Goal: Task Accomplishment & Management: Manage account settings

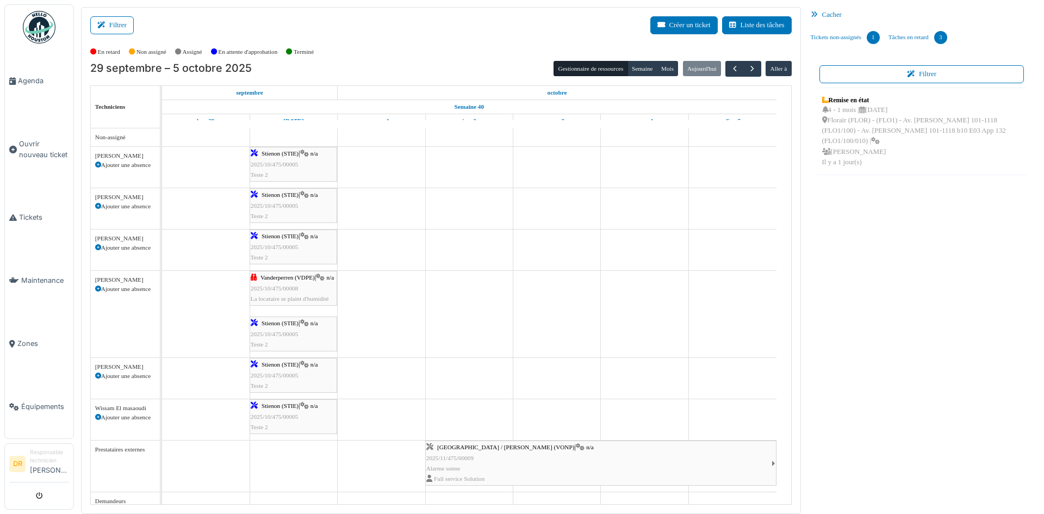
click at [270, 162] on span "2025/10/475/00005" at bounding box center [275, 164] width 48 height 7
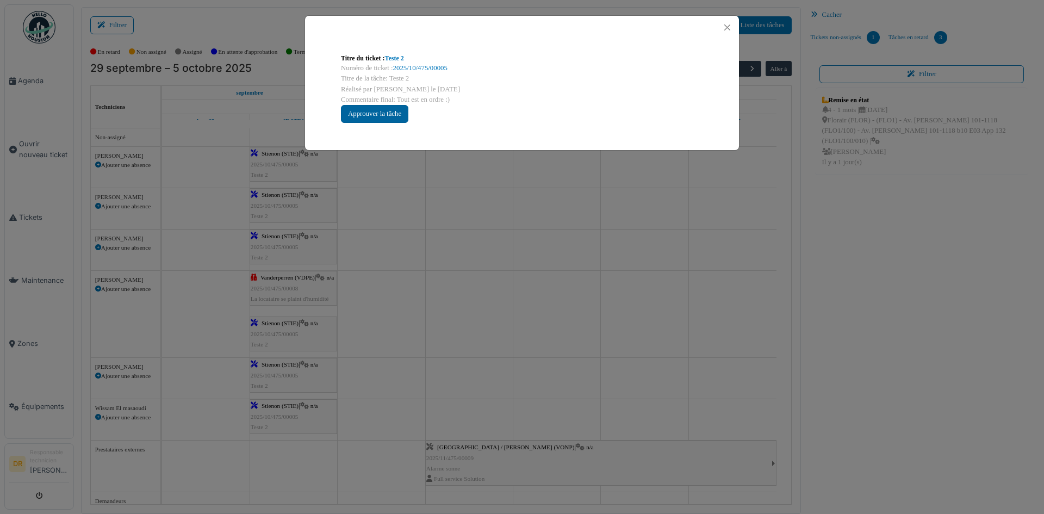
click at [365, 114] on div "Approuver la tâche" at bounding box center [374, 114] width 67 height 18
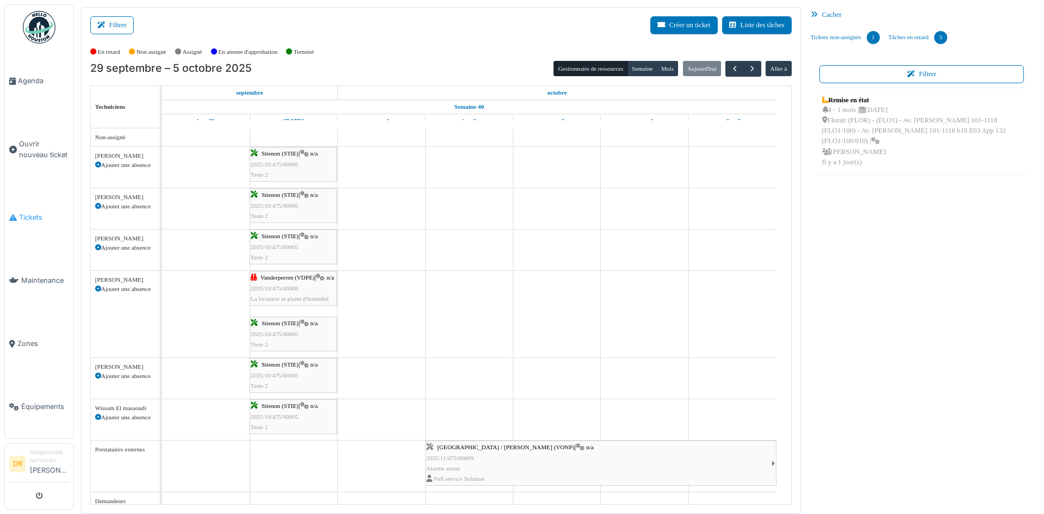
click at [27, 212] on span "Tickets" at bounding box center [44, 217] width 50 height 10
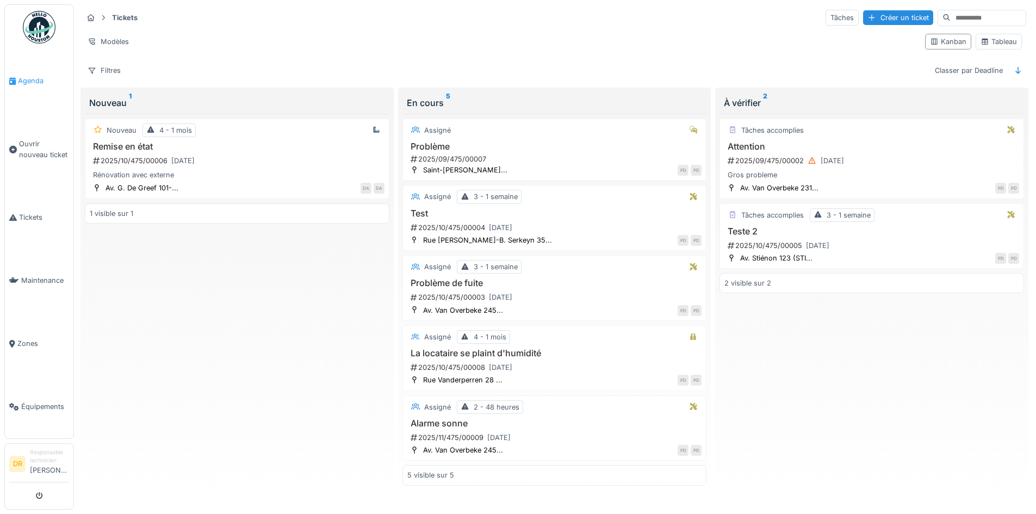
click at [28, 83] on span "Agenda" at bounding box center [43, 81] width 51 height 10
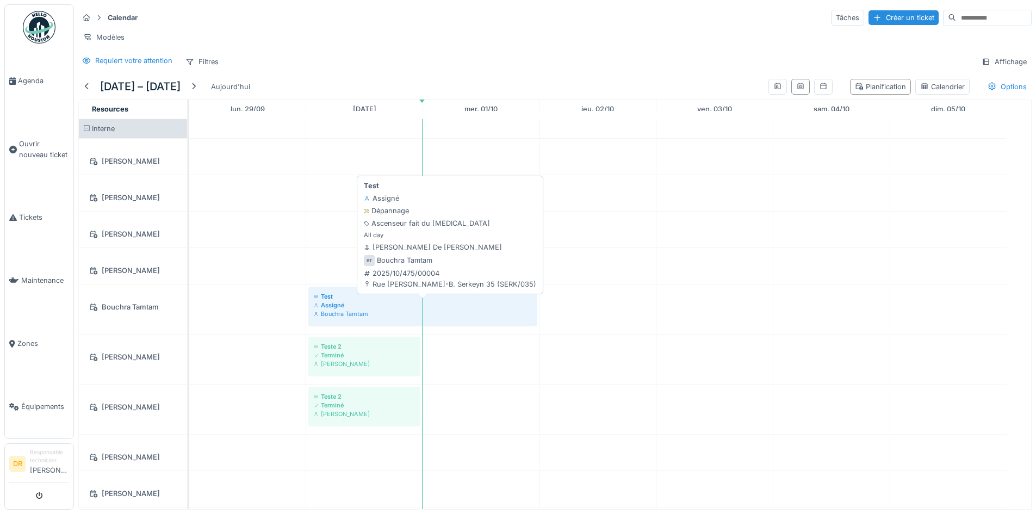
click at [327, 309] on div "Assigné" at bounding box center [423, 305] width 218 height 9
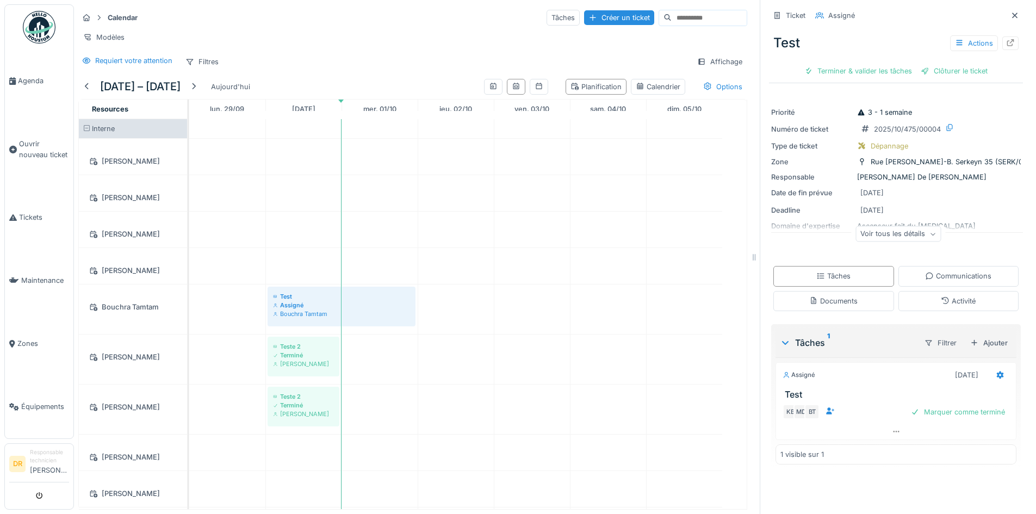
click at [863, 235] on div "Voir tous les détails" at bounding box center [897, 234] width 85 height 16
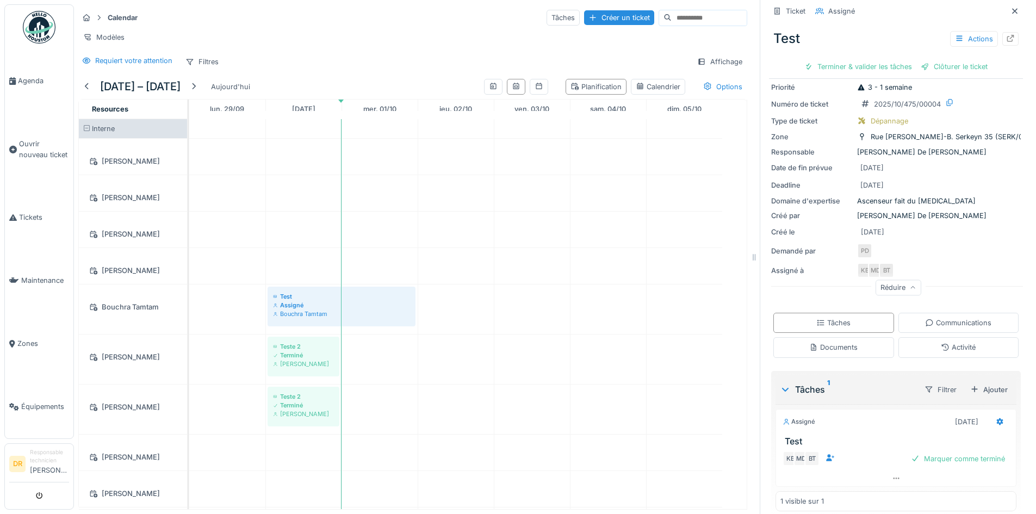
scroll to position [35, 0]
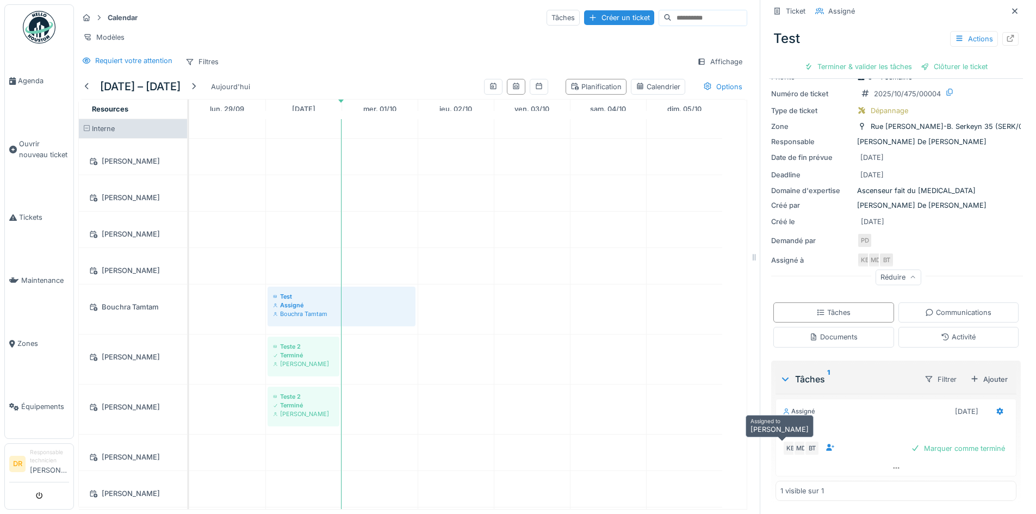
click at [790, 447] on div "KB MD BT" at bounding box center [799, 447] width 33 height 15
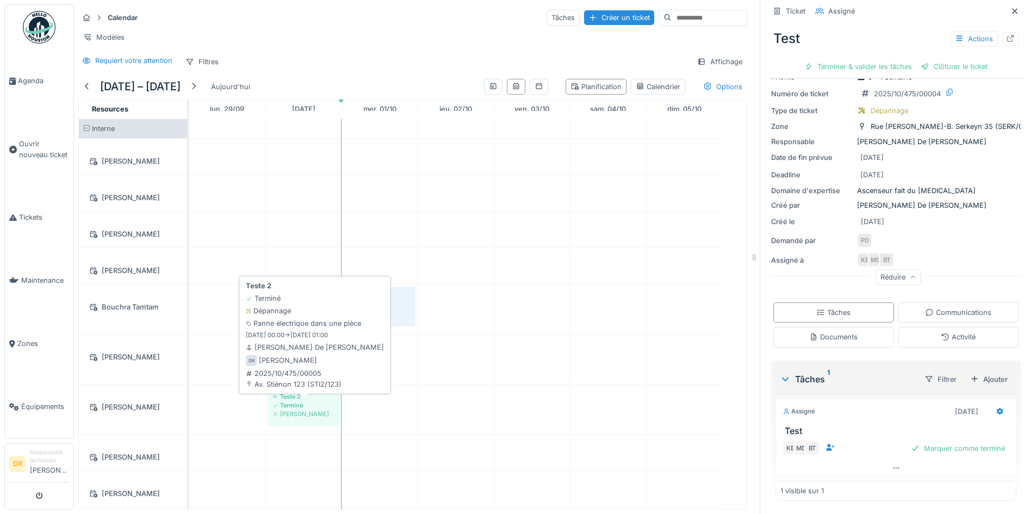
click at [290, 401] on div "Teste 2" at bounding box center [303, 396] width 61 height 9
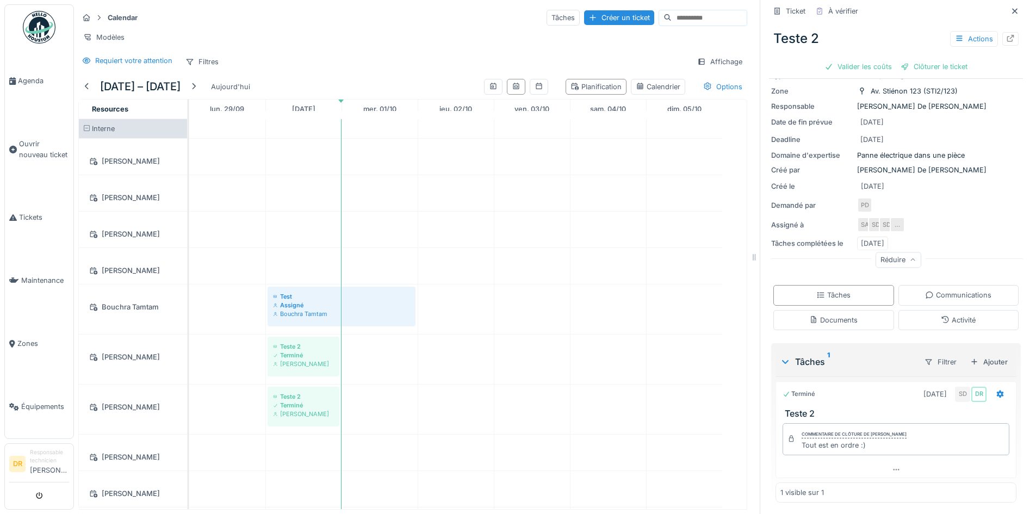
scroll to position [72, 0]
